Goal: Check status

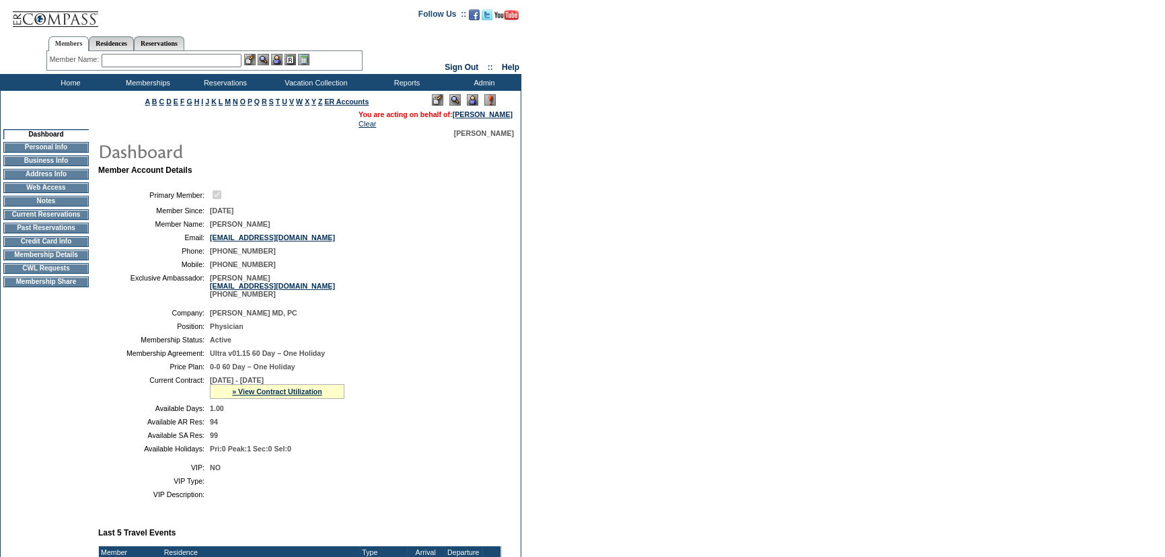
click at [370, 166] on table "Member Account Details Primary Member: Member Since: [DATE] Member Name: [PERSO…" at bounding box center [305, 552] width 417 height 776
click at [124, 276] on td "Exclusive Ambassador:" at bounding box center [154, 286] width 101 height 24
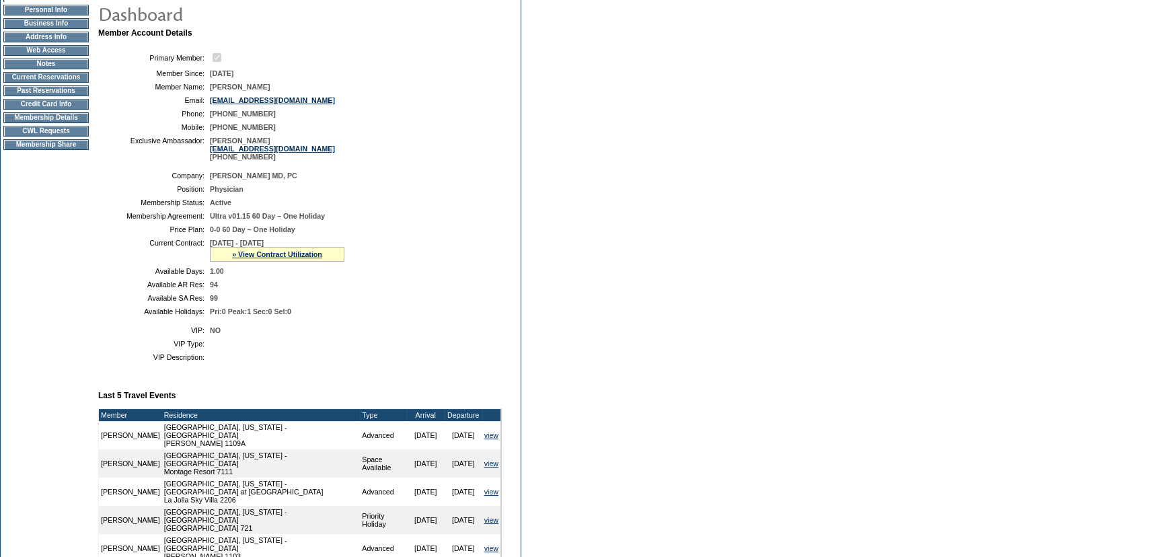
scroll to position [183, 0]
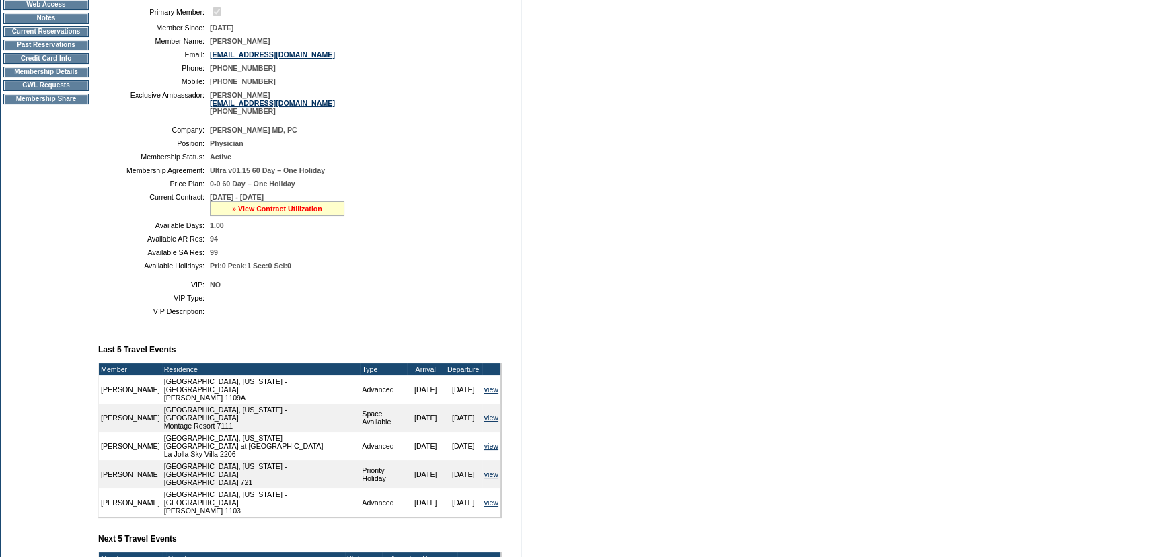
click at [240, 209] on link "» View Contract Utilization" at bounding box center [277, 209] width 90 height 8
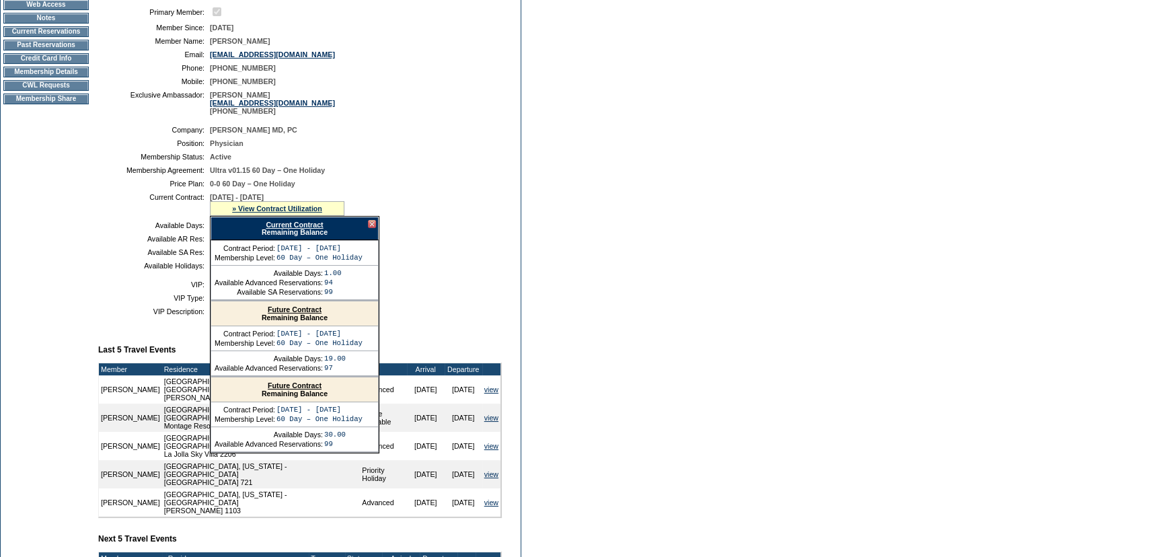
click at [302, 229] on link "Current Contract" at bounding box center [294, 225] width 57 height 8
click at [373, 222] on div "Current Contract Remaining Balance" at bounding box center [295, 229] width 168 height 24
click at [370, 226] on div at bounding box center [372, 224] width 8 height 8
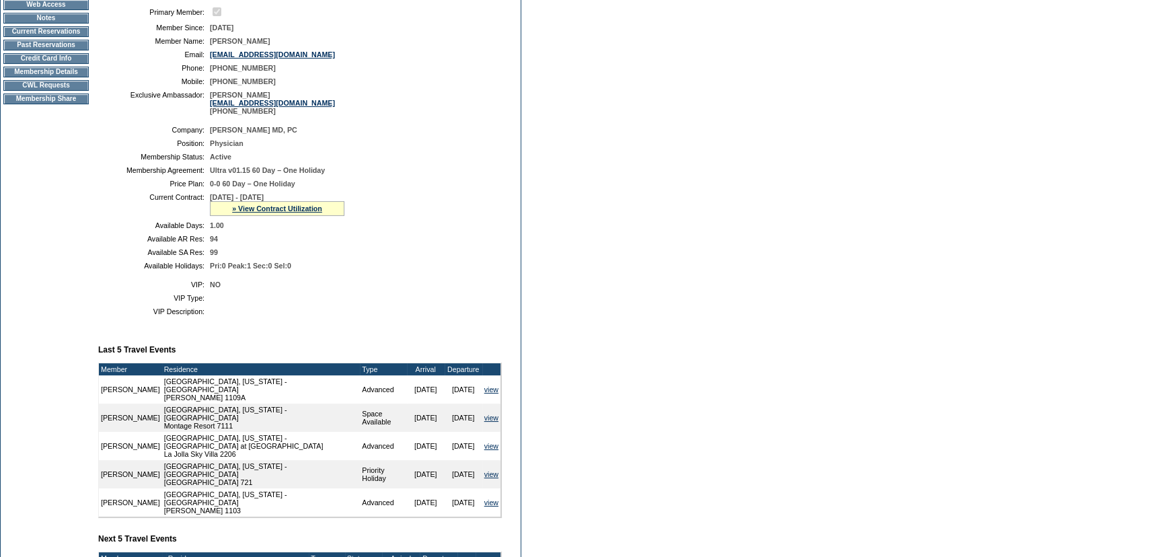
click at [392, 219] on table "Company: [PERSON_NAME] MD, PC Position: Physician Membership Status: Active Mem…" at bounding box center [300, 197] width 404 height 155
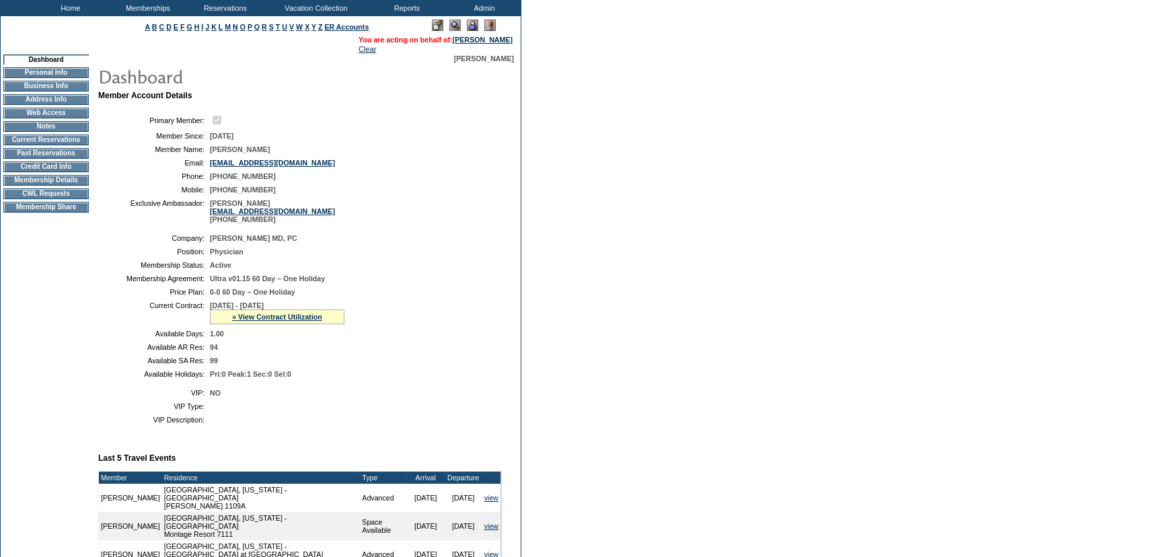
scroll to position [0, 0]
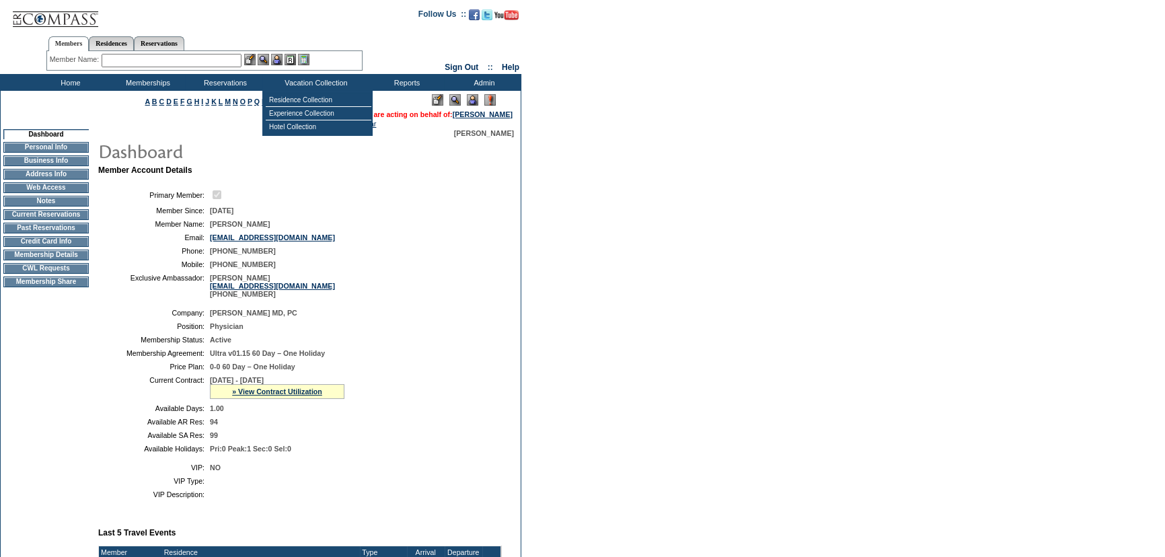
click at [352, 215] on td "[DATE]" at bounding box center [353, 211] width 287 height 8
click at [229, 61] on input "text" at bounding box center [172, 60] width 140 height 13
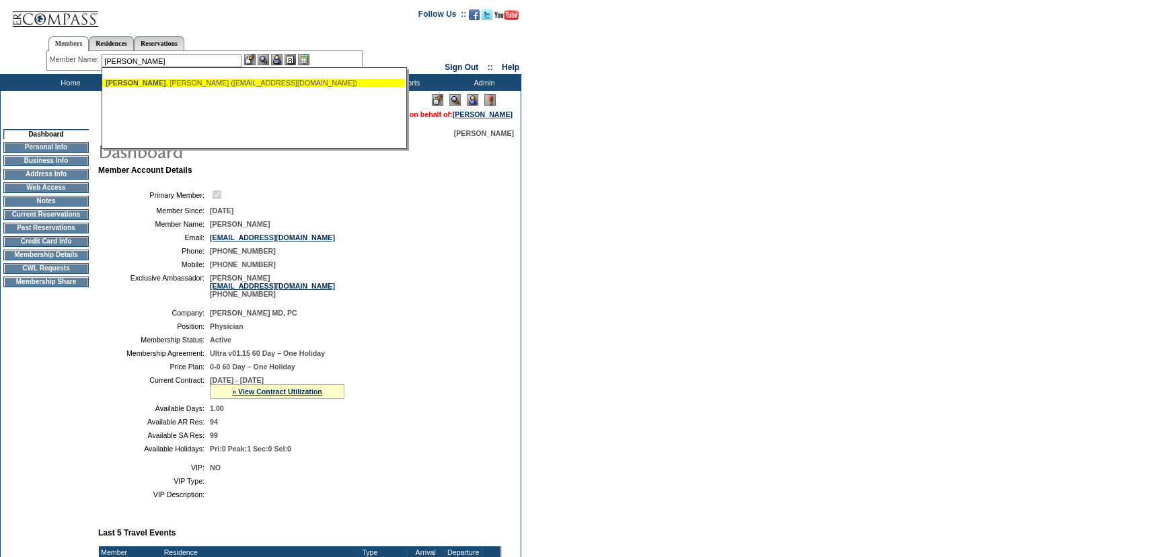
click at [232, 80] on div "[PERSON_NAME] ([EMAIL_ADDRESS][DOMAIN_NAME])" at bounding box center [254, 83] width 296 height 8
type input "[PERSON_NAME] ([EMAIL_ADDRESS][DOMAIN_NAME])"
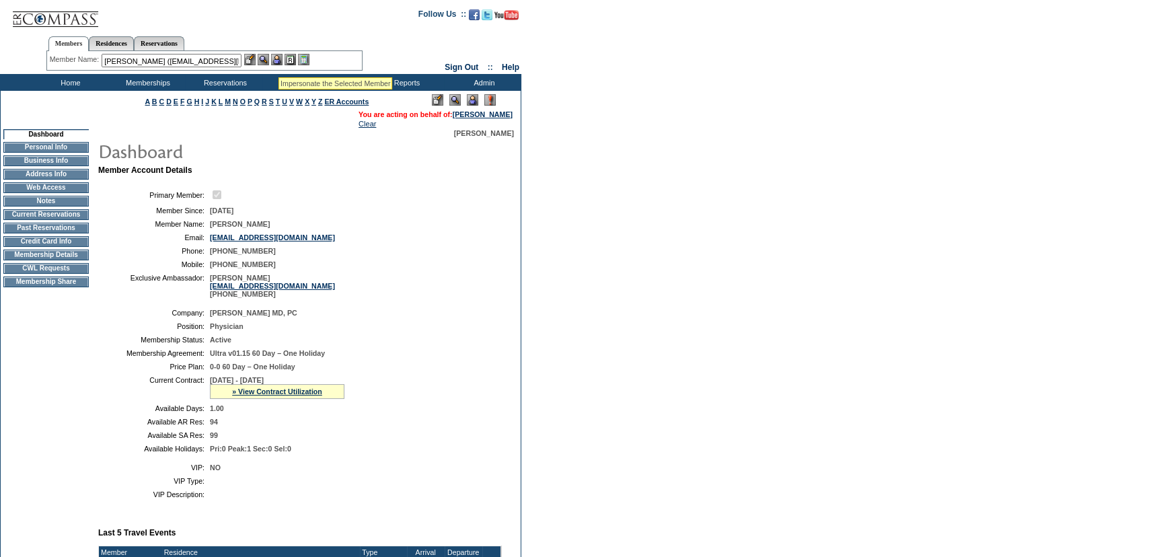
click at [279, 59] on img at bounding box center [276, 59] width 11 height 11
click at [266, 61] on img at bounding box center [263, 59] width 11 height 11
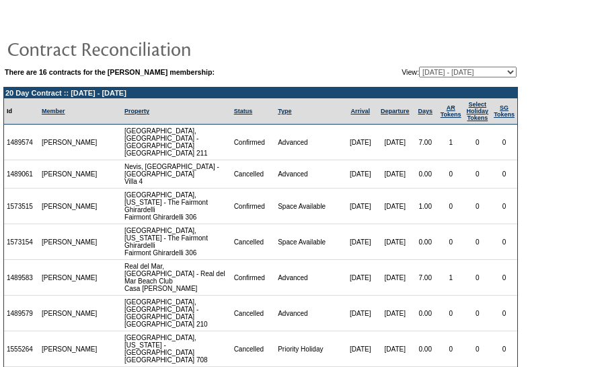
scroll to position [75, 0]
